Goal: Communication & Community: Answer question/provide support

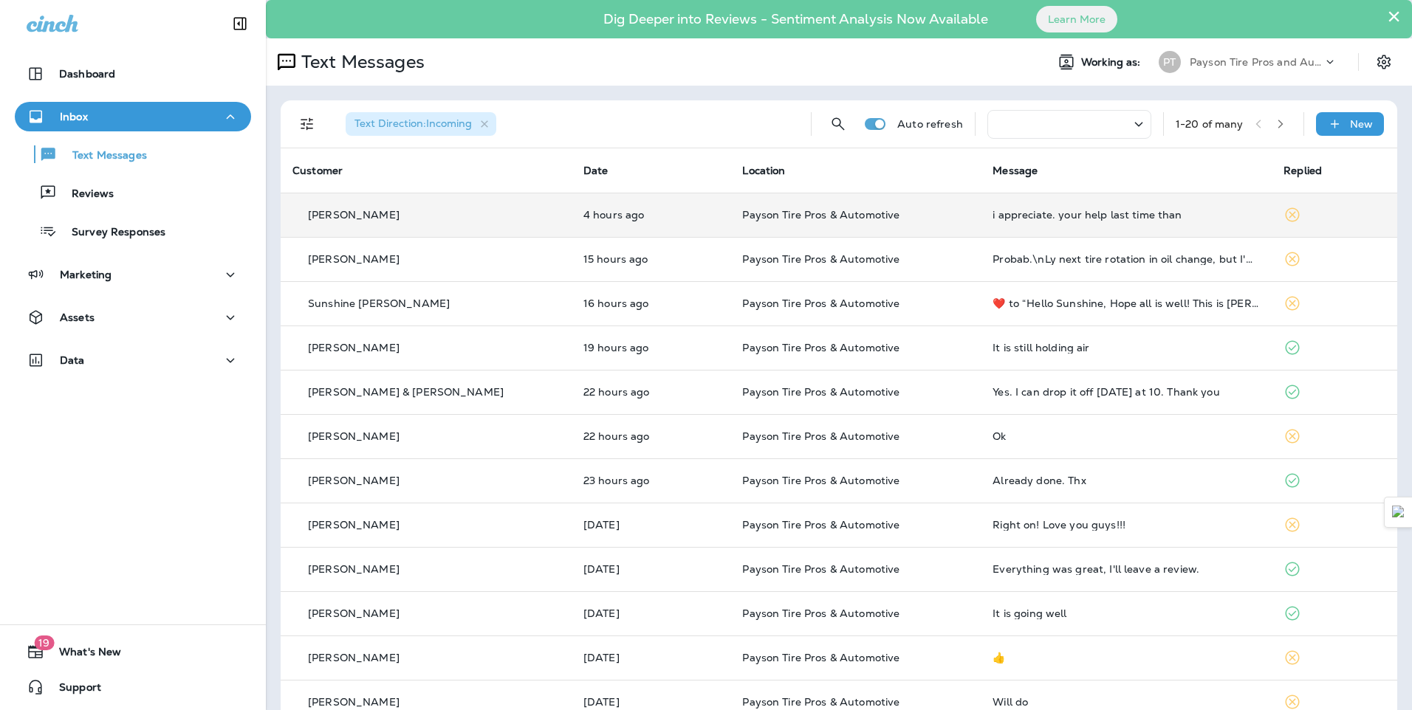
click at [463, 210] on div "Greg Cox" at bounding box center [425, 215] width 267 height 16
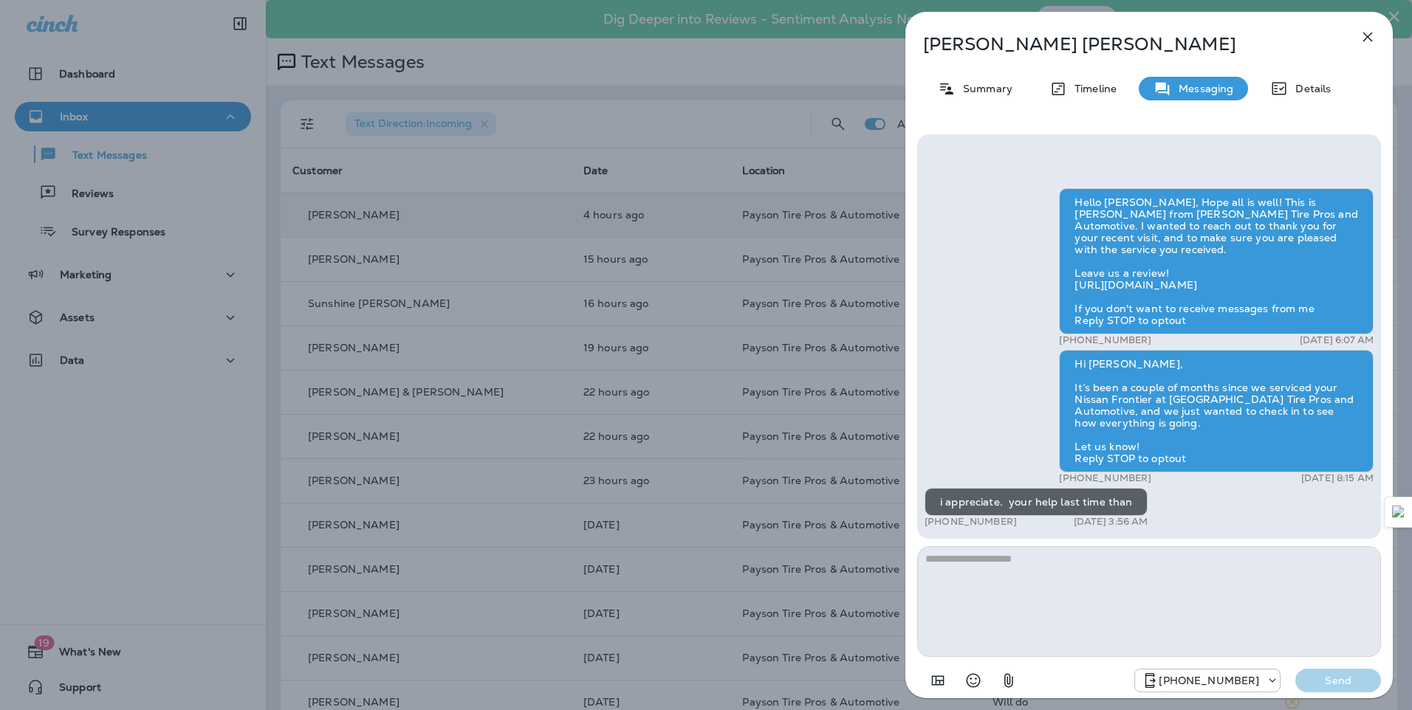
click at [952, 566] on textarea at bounding box center [1149, 601] width 464 height 111
type textarea "**********"
click at [1336, 678] on p "Send" at bounding box center [1338, 680] width 62 height 13
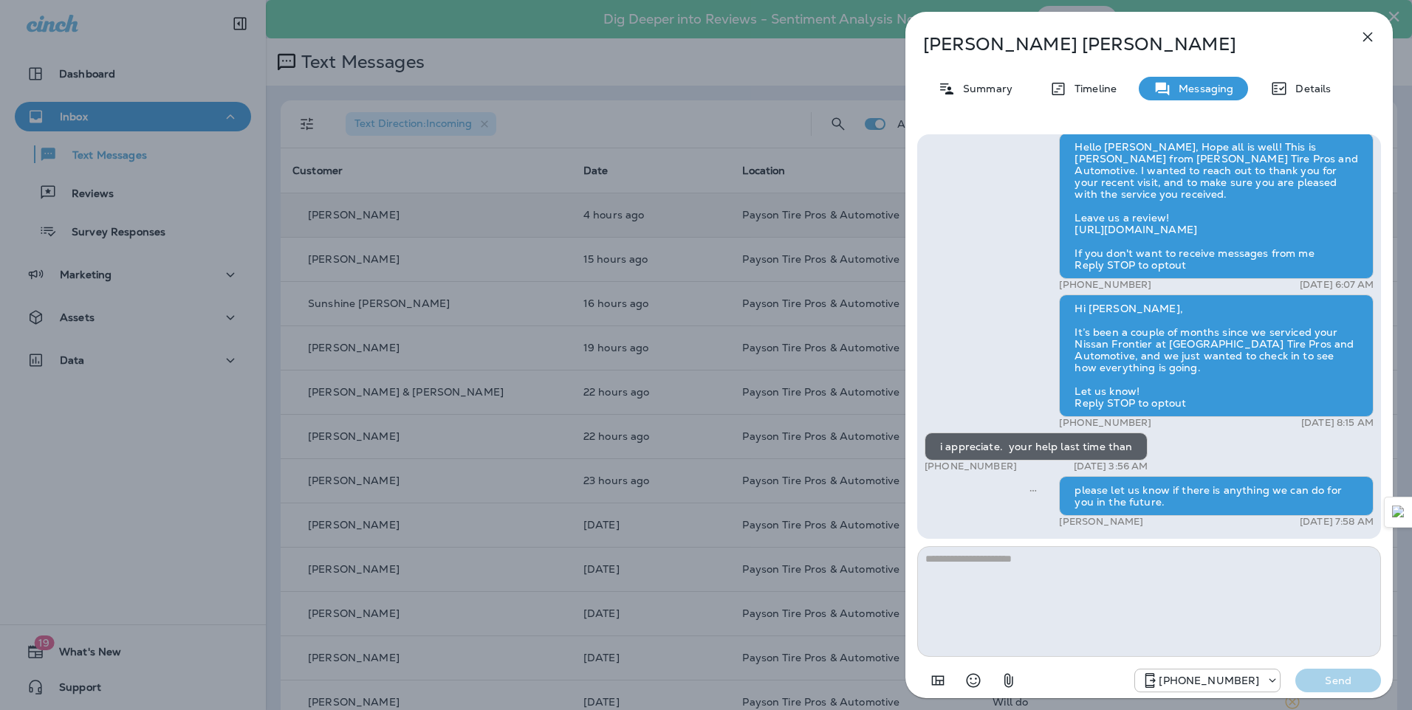
click at [609, 121] on div "Greg Cox Summary Timeline Messaging Details Hello Greg, Hope all is well! This …" at bounding box center [706, 355] width 1412 height 710
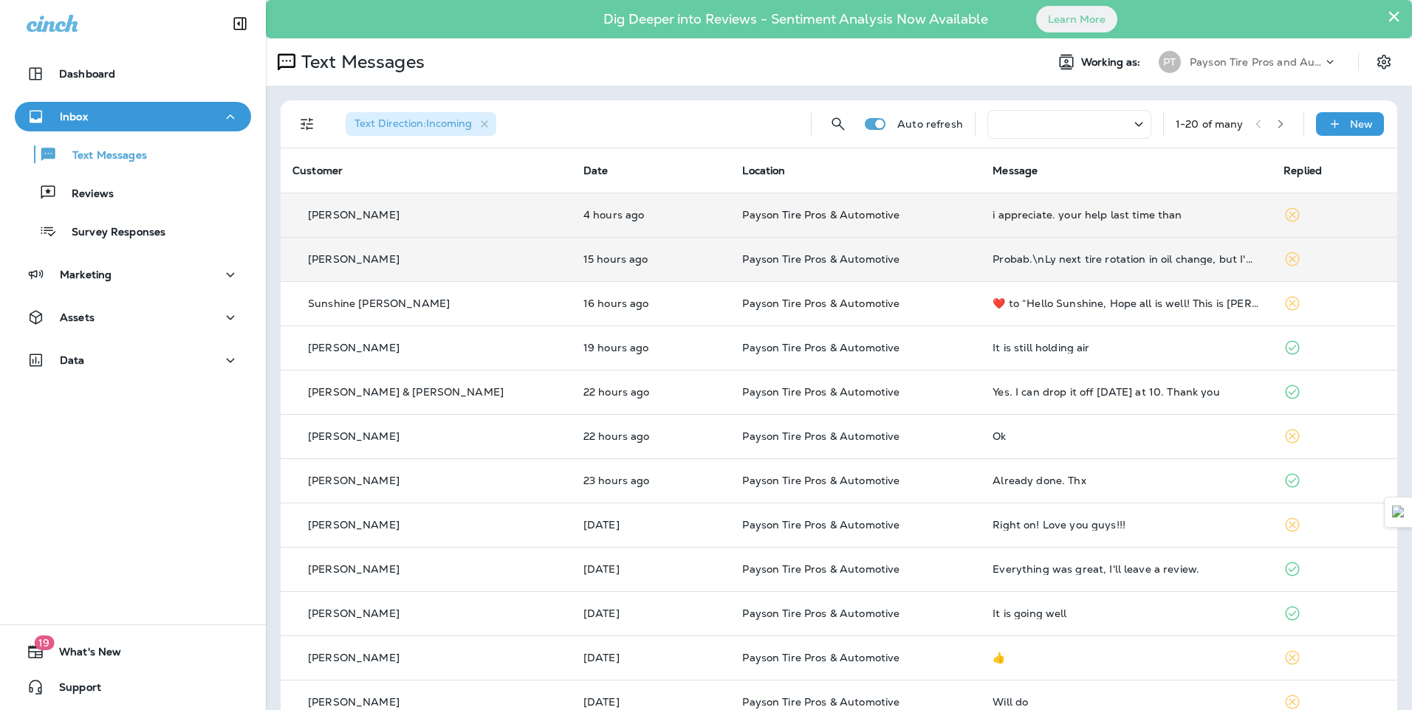
click at [460, 263] on div "[PERSON_NAME]" at bounding box center [425, 260] width 267 height 16
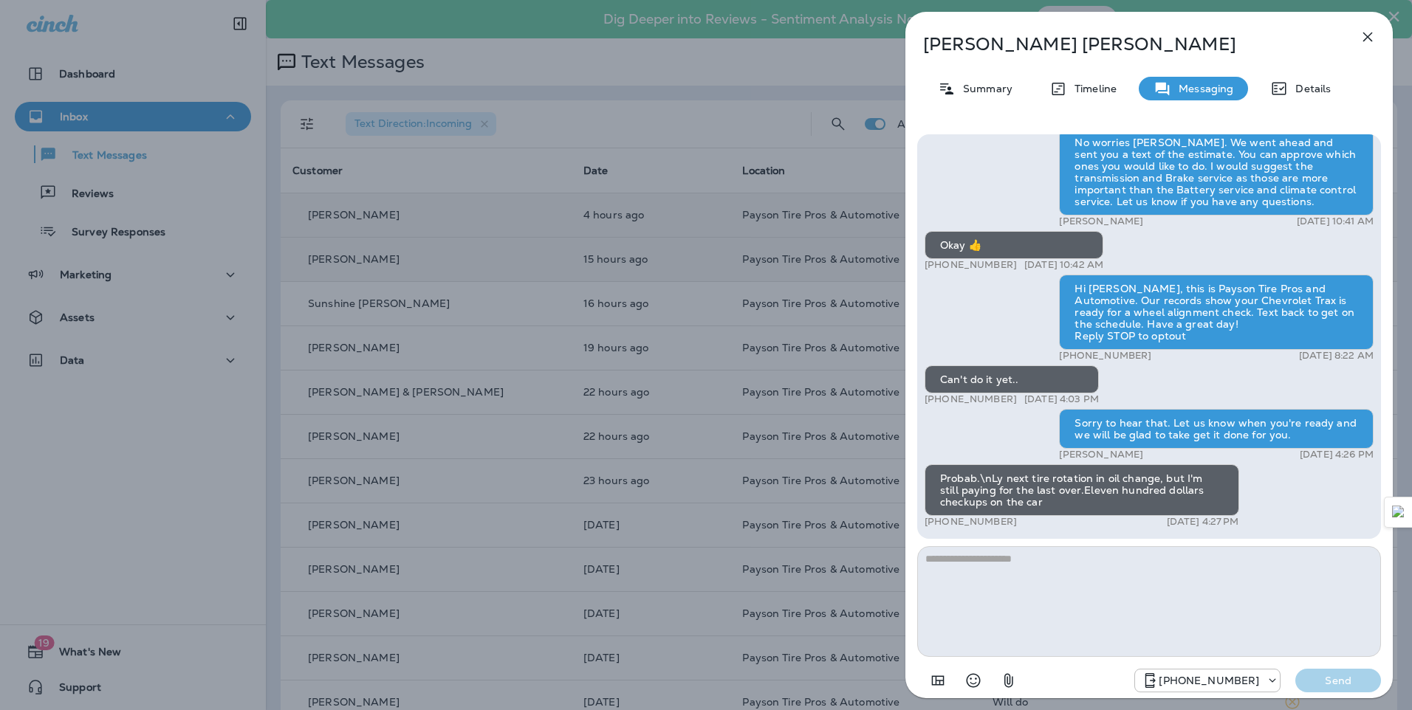
click at [191, 32] on div "Kim Phillip Summary Timeline Messaging Details Hello Kim, Hope all is well! Thi…" at bounding box center [706, 355] width 1412 height 710
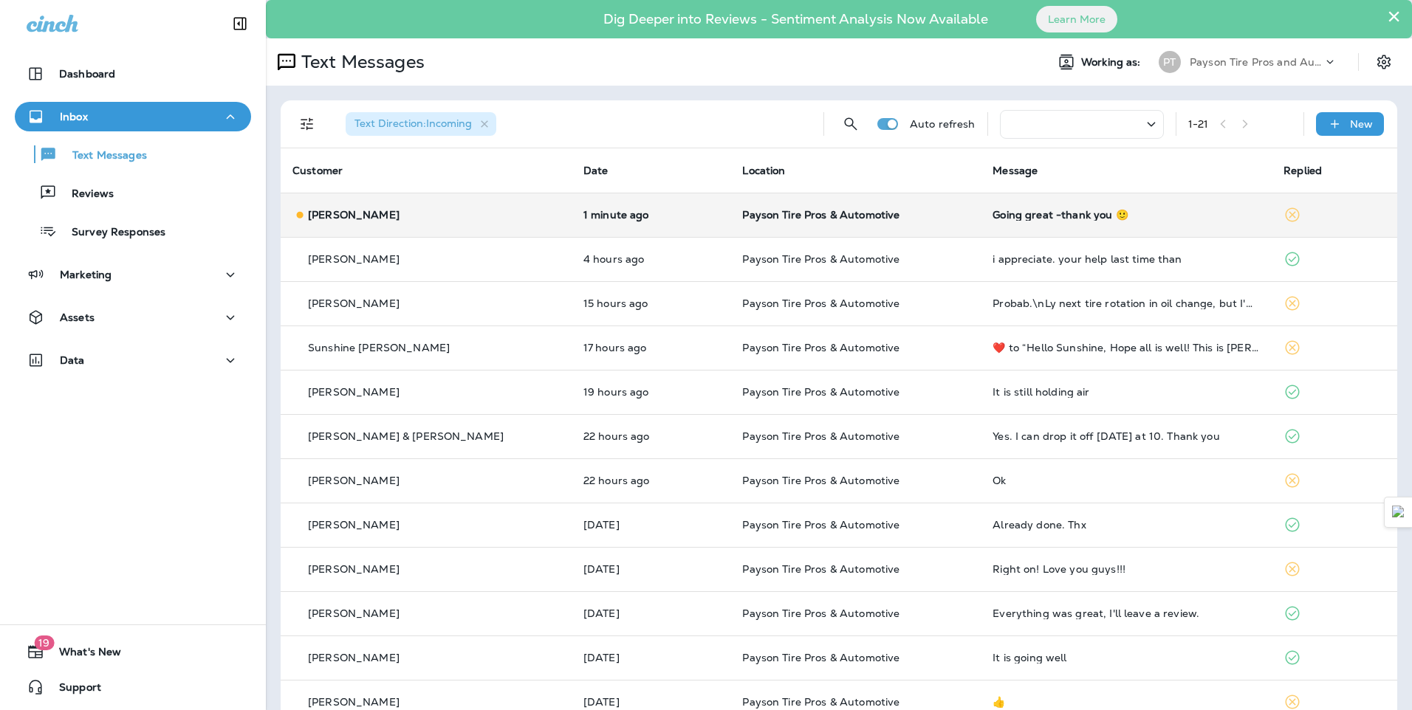
click at [433, 218] on div "Susan Mack" at bounding box center [425, 215] width 267 height 16
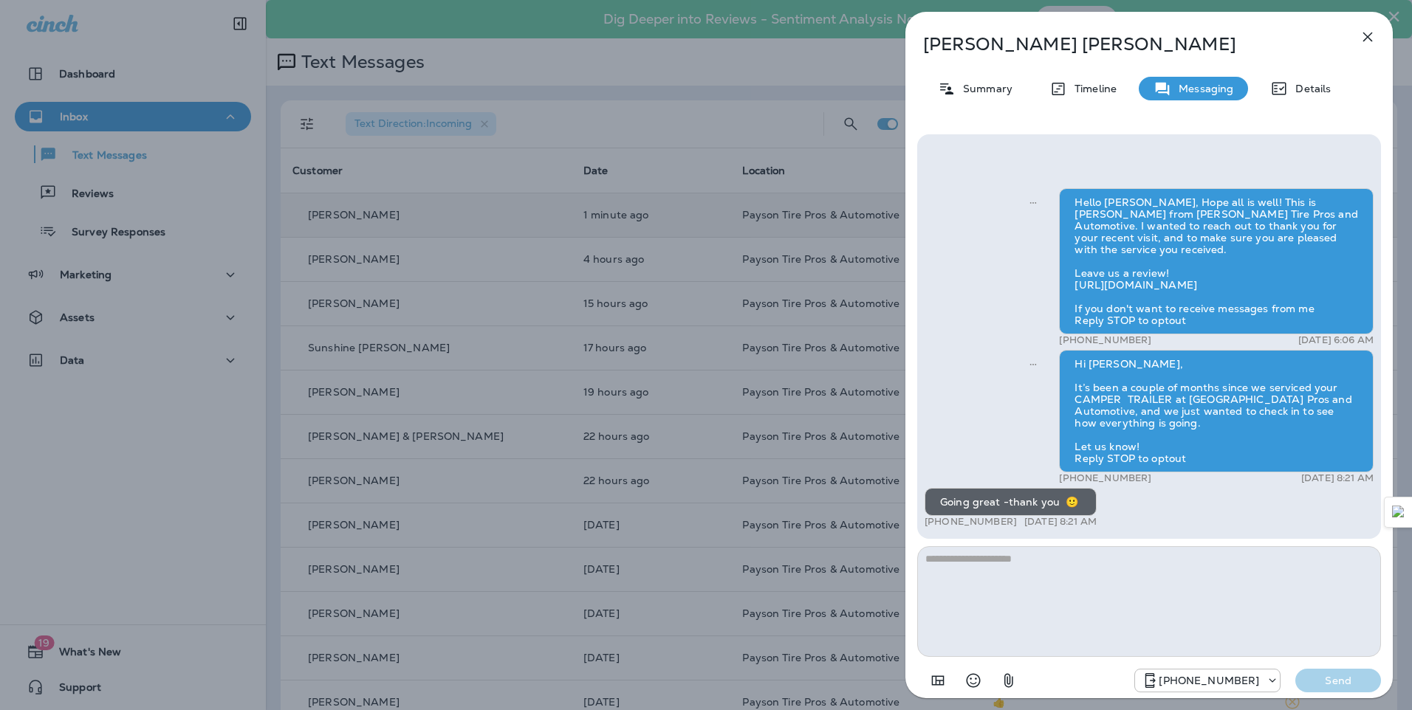
click at [455, 241] on div "Susan Mack Summary Timeline Messaging Details Hello Susan, Hope all is well! Th…" at bounding box center [706, 355] width 1412 height 710
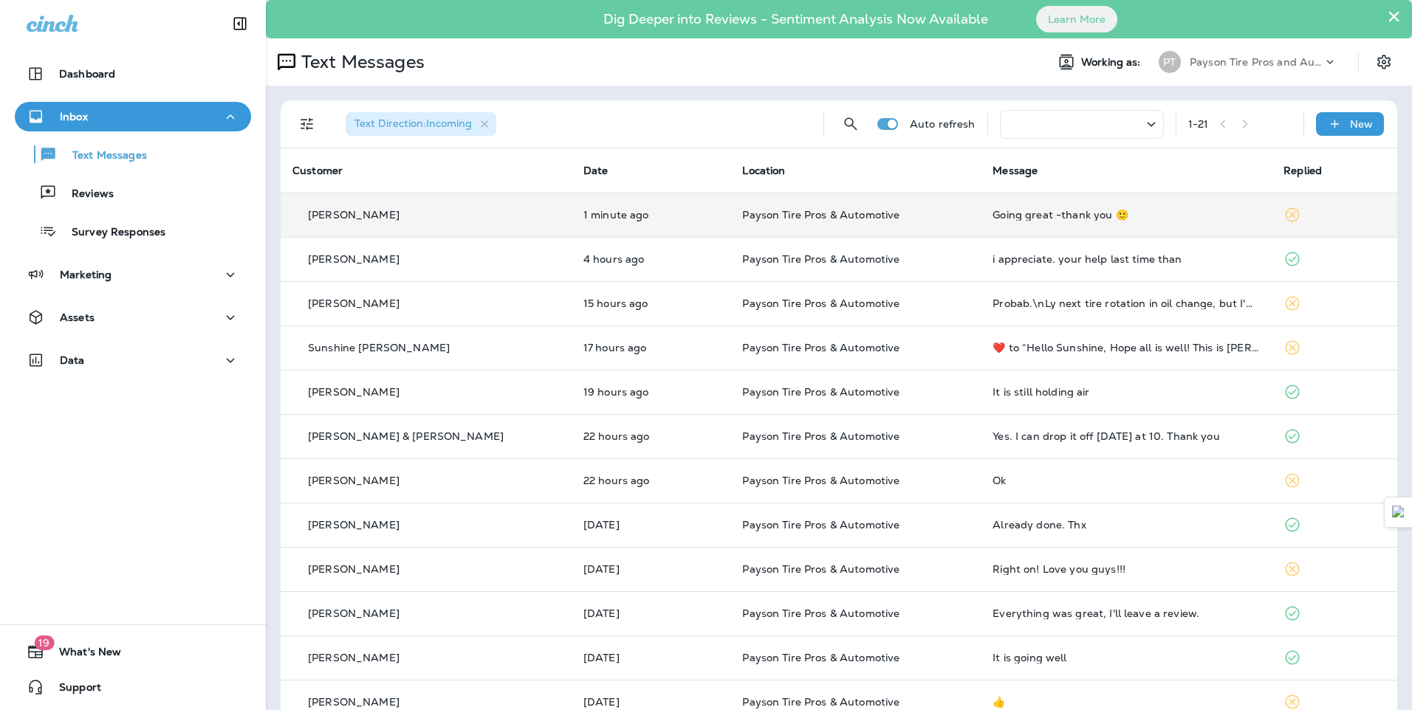
click at [453, 214] on div "Susan Mack" at bounding box center [425, 215] width 267 height 16
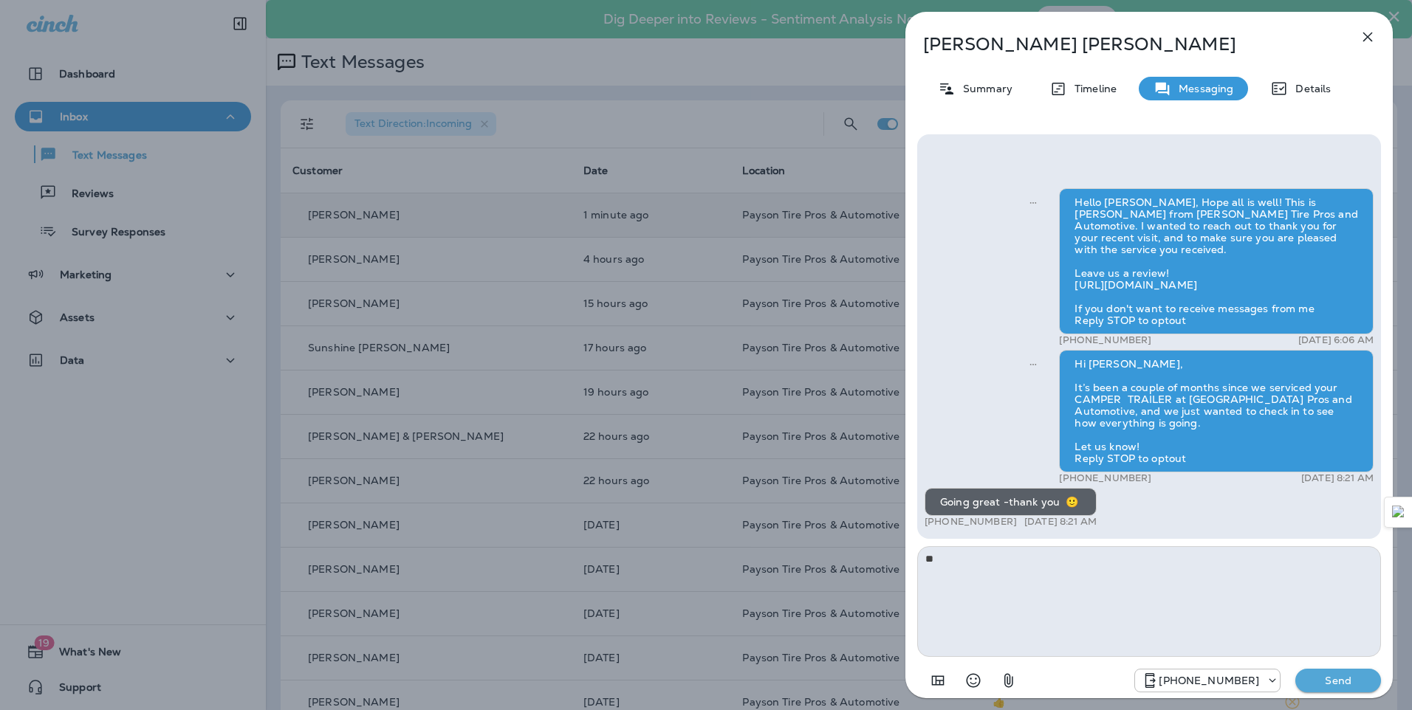
type textarea "*"
type textarea "**********"
click at [1347, 681] on p "Send" at bounding box center [1338, 680] width 62 height 13
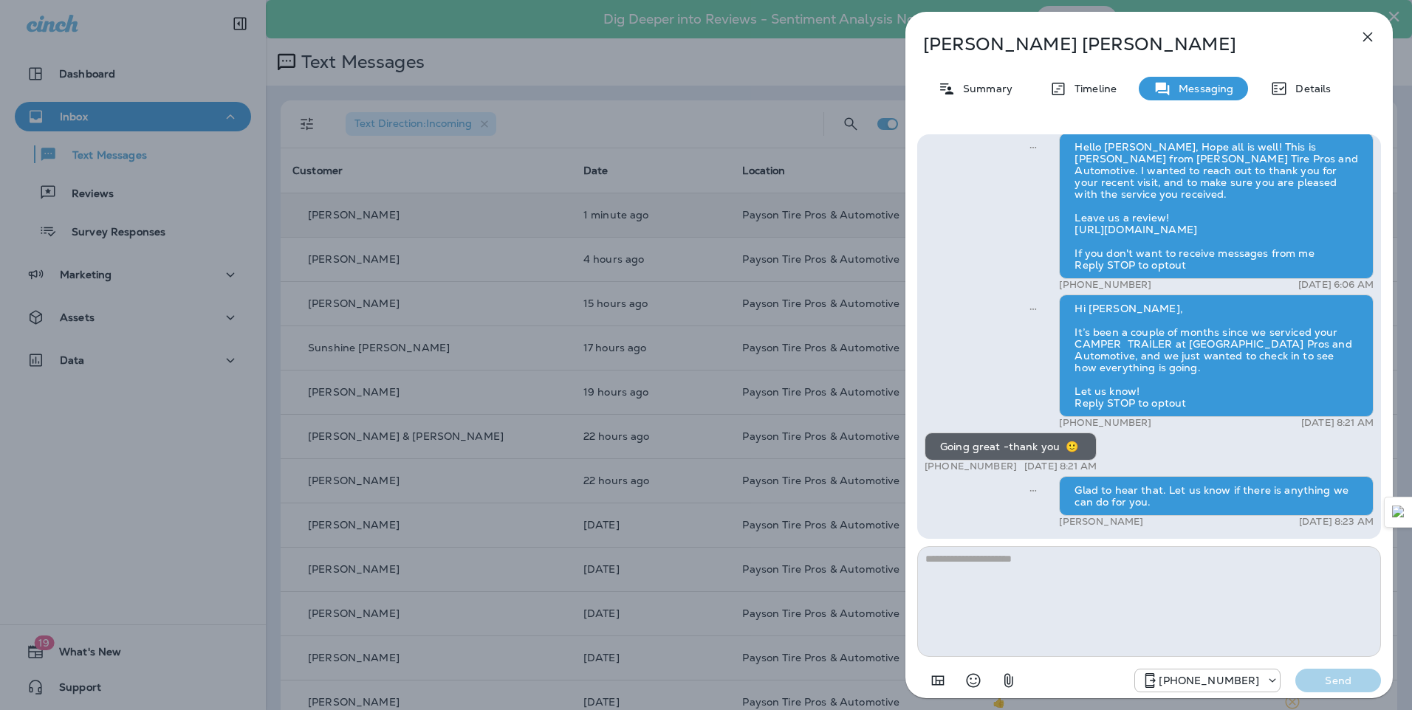
click at [419, 171] on div "Susan Mack Summary Timeline Messaging Details Hello Susan, Hope all is well! Th…" at bounding box center [706, 355] width 1412 height 710
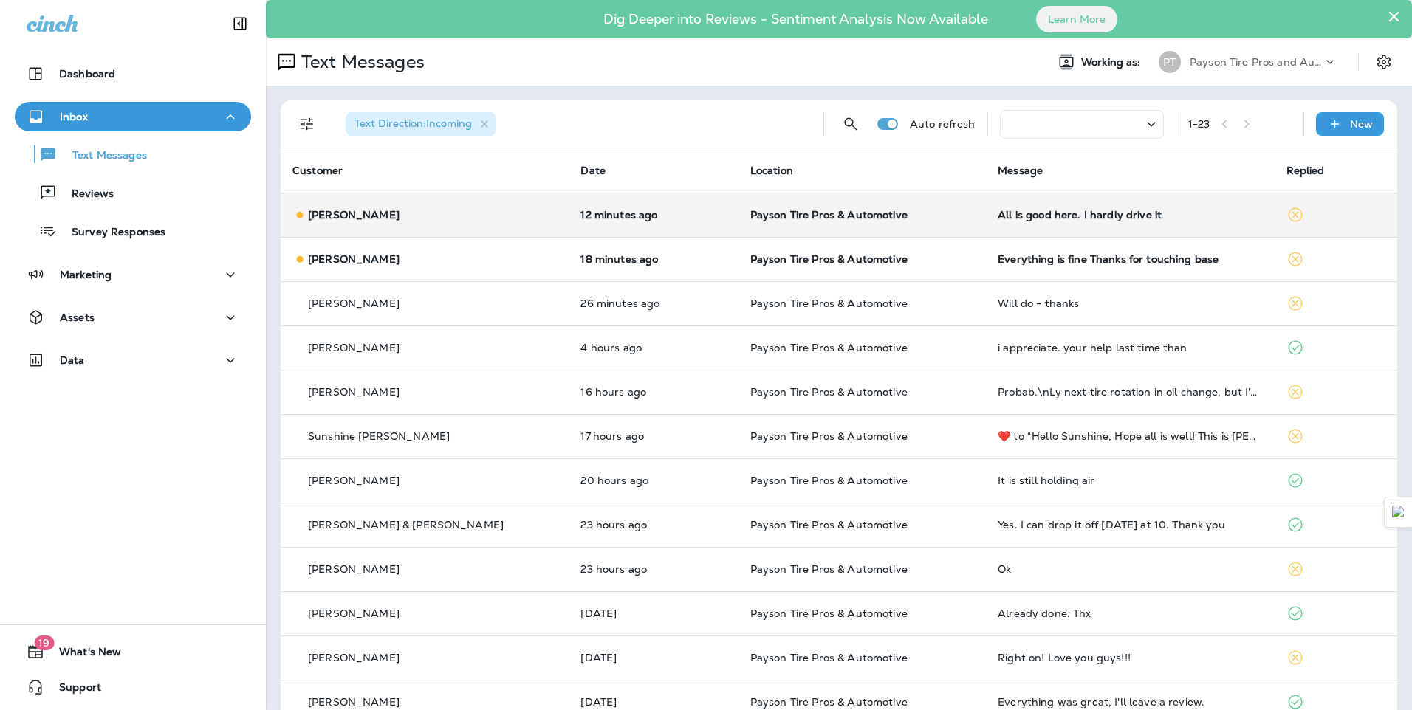
click at [453, 216] on div "Tina Trout" at bounding box center [424, 215] width 264 height 16
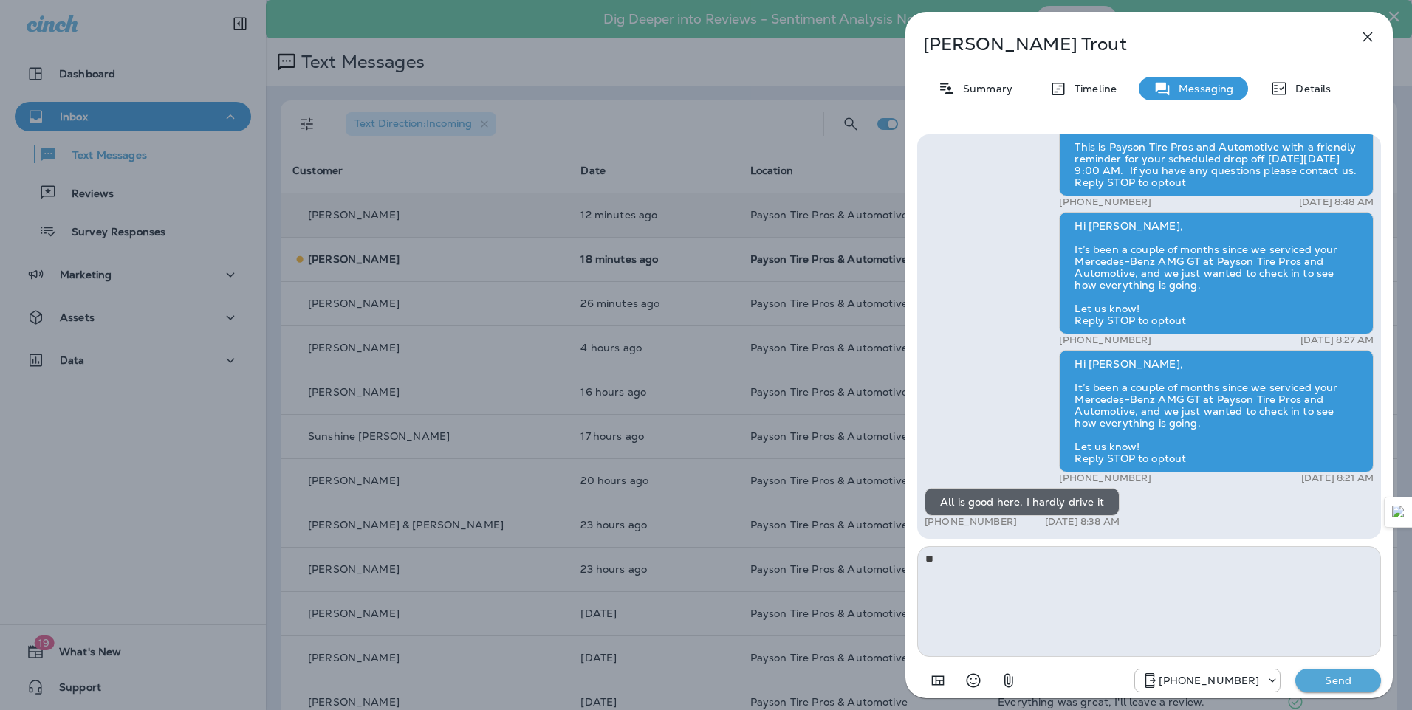
type textarea "*"
type textarea "**********"
click at [1327, 682] on p "Send" at bounding box center [1338, 680] width 62 height 13
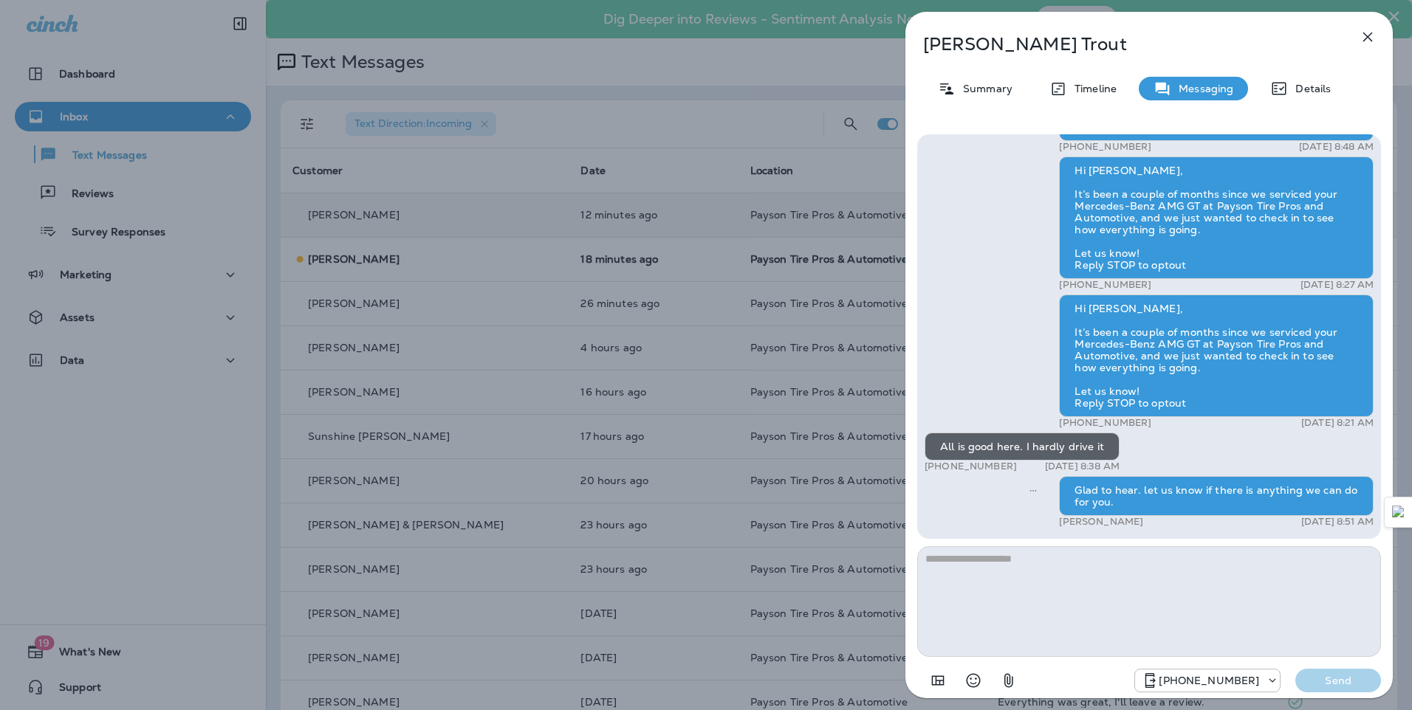
click at [441, 260] on div "Tina Trout Summary Timeline Messaging Details Hello Tina, Hope all is well! Thi…" at bounding box center [706, 355] width 1412 height 710
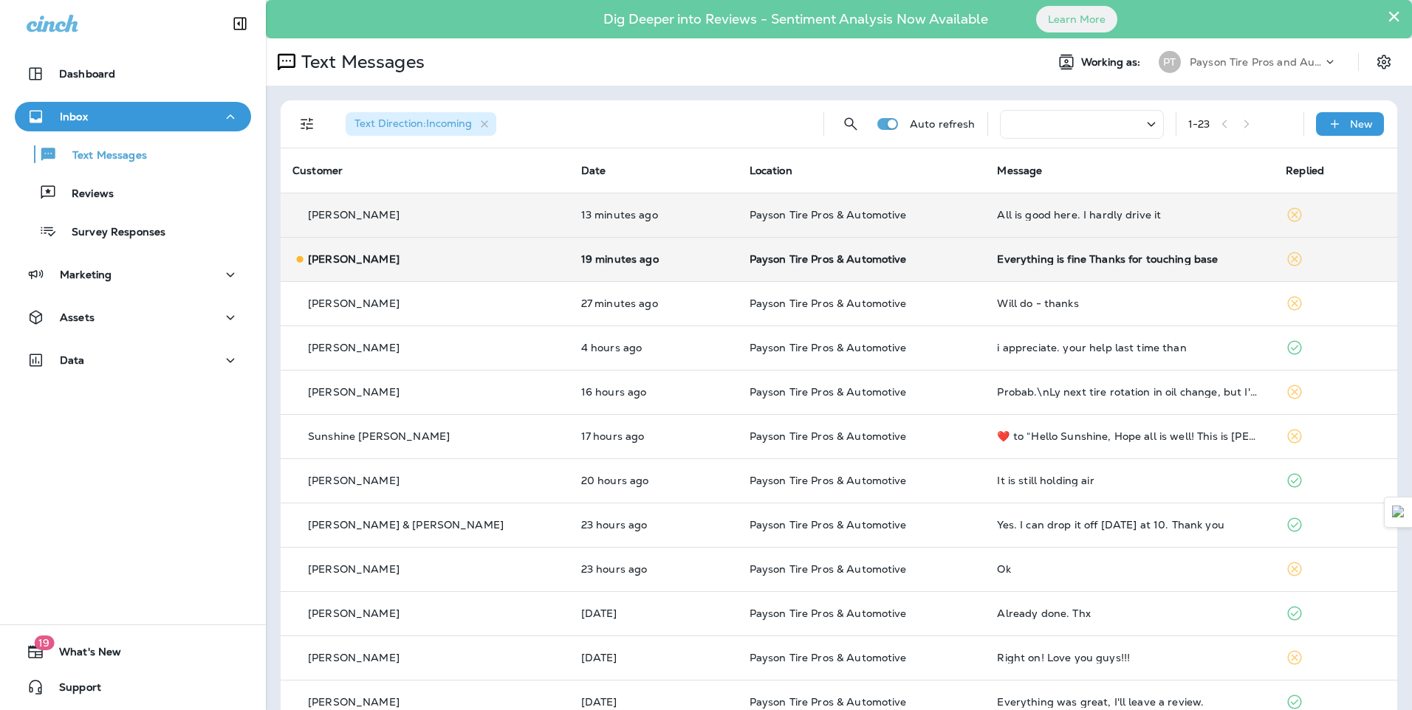
click at [441, 261] on div "Hanley LEE" at bounding box center [424, 260] width 265 height 16
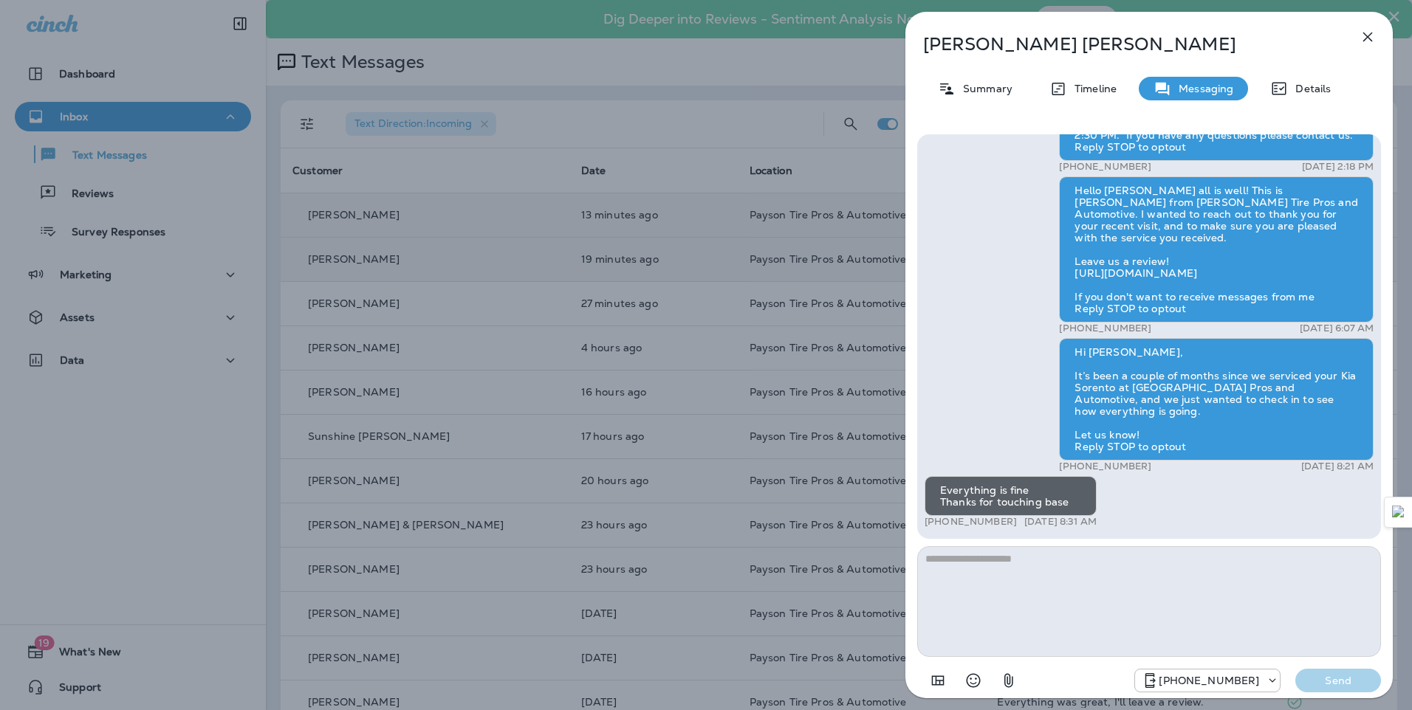
click at [458, 221] on div "Hanley LEE Summary Timeline Messaging Details Hello Hanley, This is Payson Tire…" at bounding box center [706, 355] width 1412 height 710
